Goal: Task Accomplishment & Management: Use online tool/utility

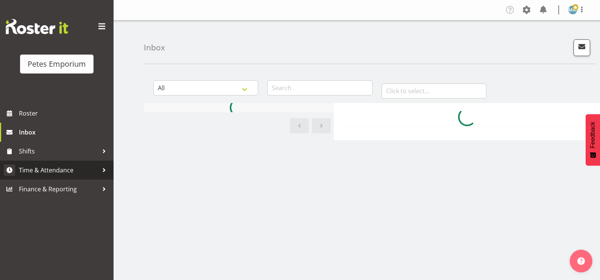
click at [67, 171] on span "Time & Attendance" at bounding box center [58, 169] width 79 height 11
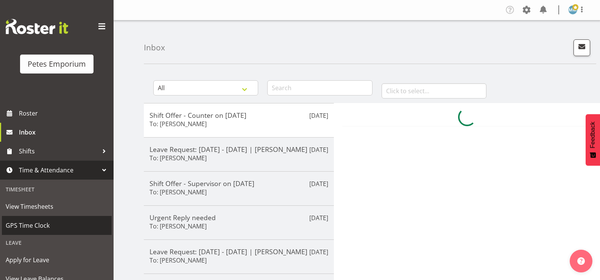
click at [40, 222] on span "GPS Time Clock" at bounding box center [57, 225] width 102 height 11
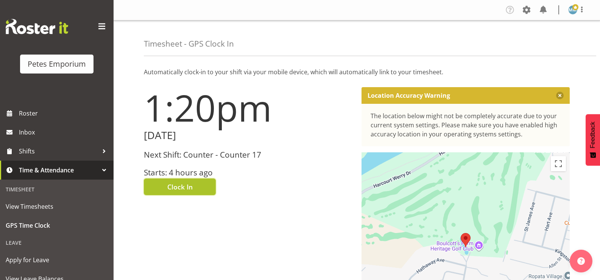
click at [174, 183] on span "Clock In" at bounding box center [179, 187] width 25 height 10
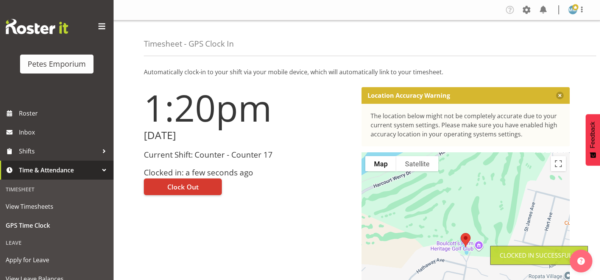
click at [575, 9] on span at bounding box center [575, 7] width 6 height 6
click at [539, 41] on link "Log Out" at bounding box center [550, 40] width 73 height 14
